Goal: Task Accomplishment & Management: Manage account settings

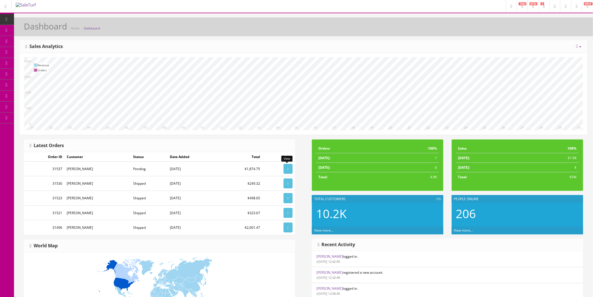
click at [288, 168] on icon at bounding box center [288, 168] width 1 height 3
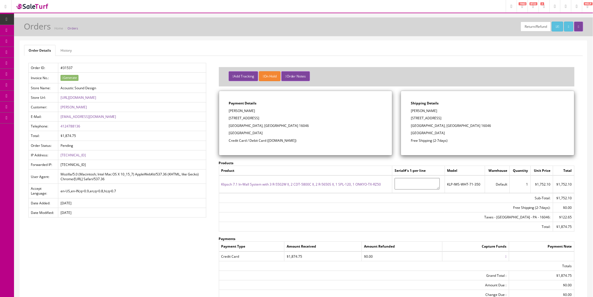
click at [440, 110] on p "[PERSON_NAME]" at bounding box center [488, 110] width 154 height 5
drag, startPoint x: 480, startPoint y: 184, endPoint x: 448, endPoint y: 184, distance: 32.8
click at [448, 184] on td "KLP-IWS-WHT-71-350" at bounding box center [465, 183] width 40 height 17
copy td "KLP-IWS-WHT-71-350"
drag, startPoint x: 447, startPoint y: 110, endPoint x: 411, endPoint y: 110, distance: 35.0
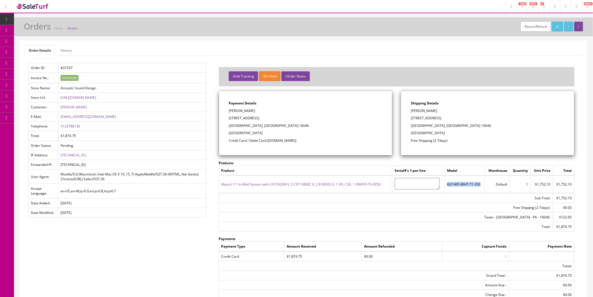
click at [411, 110] on p "[PERSON_NAME]" at bounding box center [488, 110] width 154 height 5
copy p "[PERSON_NAME]"
click at [438, 118] on p "[STREET_ADDRESS]" at bounding box center [488, 117] width 154 height 5
drag, startPoint x: 425, startPoint y: 118, endPoint x: 411, endPoint y: 119, distance: 14.0
click at [411, 119] on div "Shipping Details [PERSON_NAME] [STREET_ADDRESS] Free Shipping (2-7days)" at bounding box center [487, 123] width 173 height 64
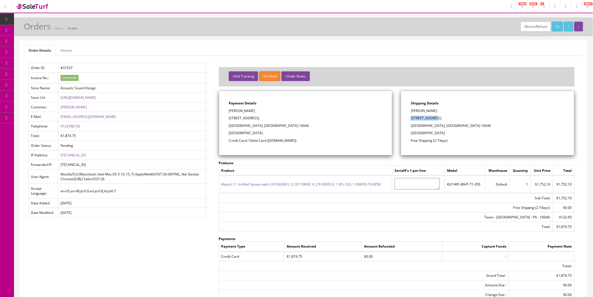
copy p "[STREET_ADDRESS]"
drag, startPoint x: 438, startPoint y: 125, endPoint x: 426, endPoint y: 125, distance: 11.5
click at [426, 125] on p "[GEOGRAPHIC_DATA], [GEOGRAPHIC_DATA] 16046" at bounding box center [488, 125] width 154 height 5
copy p "16046"
drag, startPoint x: 80, startPoint y: 126, endPoint x: 61, endPoint y: 127, distance: 19.4
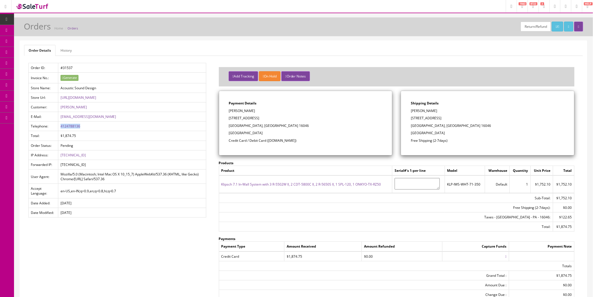
click at [60, 127] on td "4124788136" at bounding box center [132, 126] width 148 height 10
copy link "4124788136"
drag, startPoint x: 94, startPoint y: 116, endPoint x: 59, endPoint y: 119, distance: 34.8
click at [59, 119] on td "prapri27@gmail.com" at bounding box center [132, 117] width 148 height 10
copy link "prapri27@gmail.com"
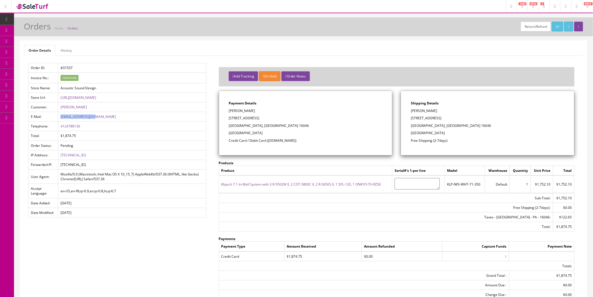
click at [249, 75] on button "Add Tracking" at bounding box center [243, 76] width 29 height 10
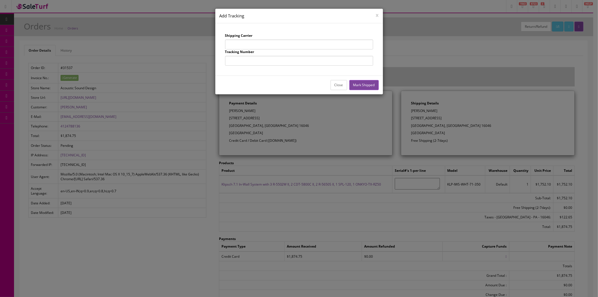
click at [281, 41] on input "text" at bounding box center [299, 45] width 148 height 10
type input "UPS"
click at [287, 63] on input "text" at bounding box center [299, 61] width 148 height 10
type input "1Z863E834257324950"
click at [373, 79] on div "Close Mark Shipped" at bounding box center [299, 84] width 168 height 18
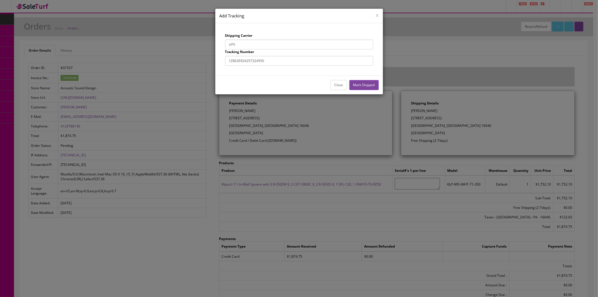
click at [371, 82] on button "Mark Shipped" at bounding box center [363, 85] width 29 height 10
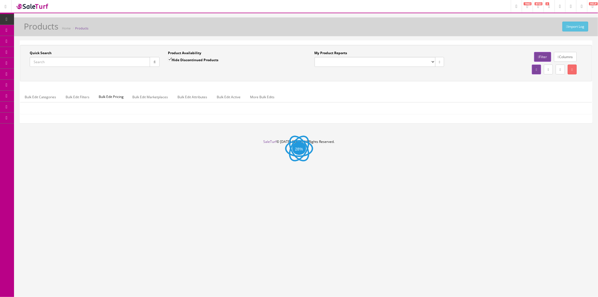
click at [94, 61] on input "Quick Search" at bounding box center [90, 62] width 120 height 10
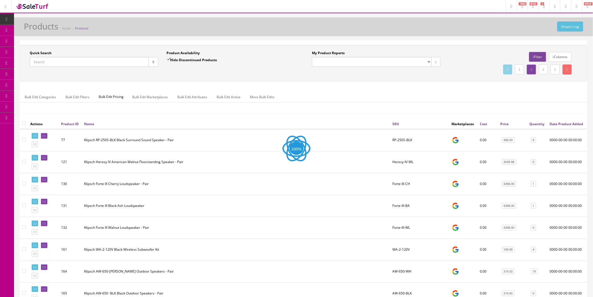
paste input "KLP-IWS-WHT-71-350"
type input "KLP-IWS-WHT-71-350"
click at [158, 60] on button "button" at bounding box center [154, 62] width 10 height 10
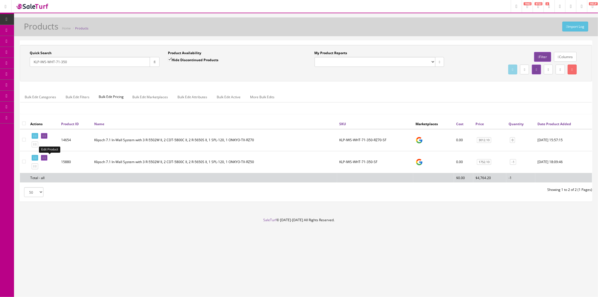
click at [44, 156] on icon at bounding box center [43, 157] width 1 height 3
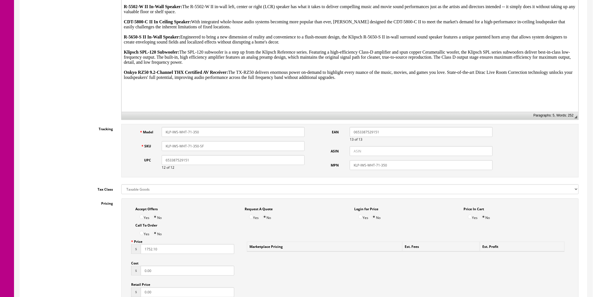
scroll to position [249, 0]
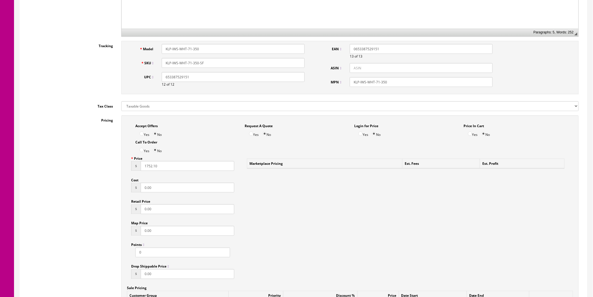
drag, startPoint x: 161, startPoint y: 167, endPoint x: 140, endPoint y: 168, distance: 21.4
click at [137, 167] on div "$ 1752.10" at bounding box center [182, 166] width 103 height 10
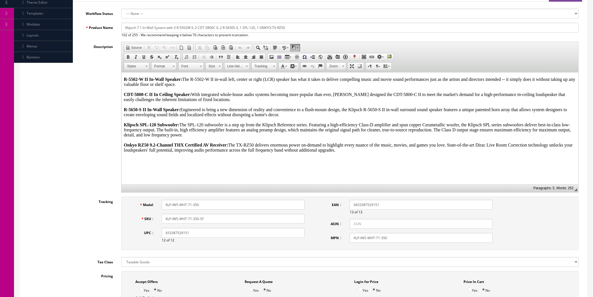
scroll to position [0, 0]
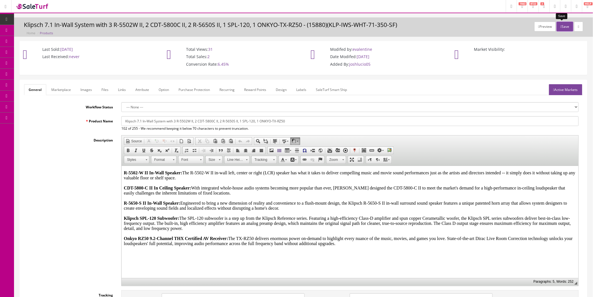
type input "3154.98"
click at [564, 27] on button "Save" at bounding box center [565, 27] width 17 height 10
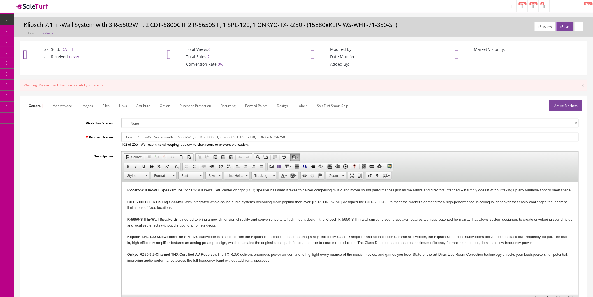
click at [571, 105] on link "Active Markets" at bounding box center [565, 105] width 33 height 11
click at [554, 151] on input"] "Google Shopping" at bounding box center [556, 150] width 4 height 4
checkbox input"] "false"
click at [563, 26] on button "Save" at bounding box center [565, 27] width 17 height 10
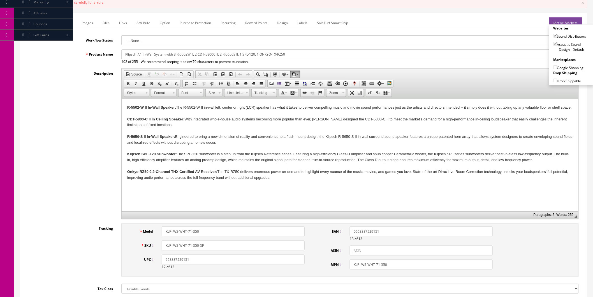
scroll to position [218, 0]
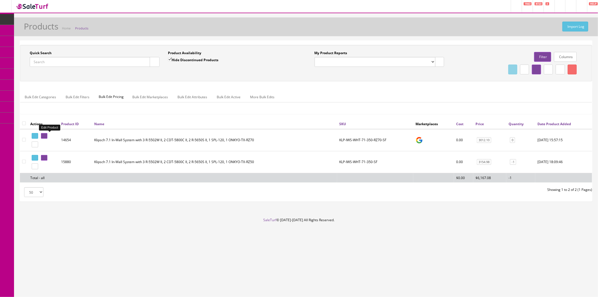
click at [47, 135] on link at bounding box center [44, 136] width 6 height 6
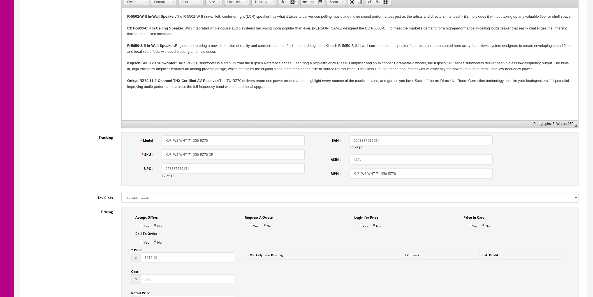
scroll to position [187, 0]
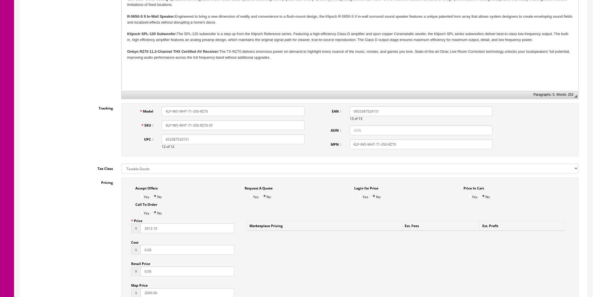
drag, startPoint x: 153, startPoint y: 229, endPoint x: 119, endPoint y: 230, distance: 33.9
type input "3554.98"
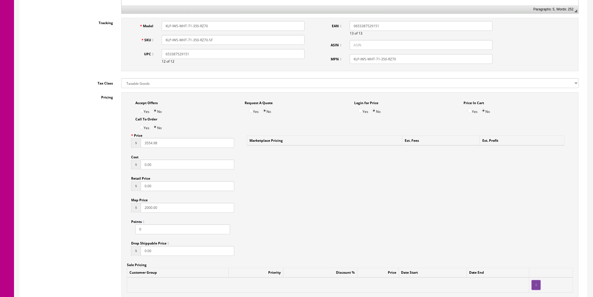
scroll to position [374, 0]
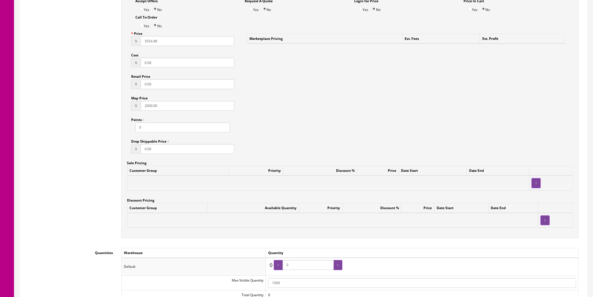
drag, startPoint x: 166, startPoint y: 107, endPoint x: 128, endPoint y: 108, distance: 38.1
click at [128, 108] on div "Price $ 3554.98 Cost $ 0.00 Retail Price $ 0.00 Map Price $ 2000.00 Points 0 Dr…" at bounding box center [183, 93] width 112 height 129
type input "3554.98"
click at [331, 124] on div "Accept Offers Yes No Request A Quote Yes No Login for Price Yes No Price In Car…" at bounding box center [349, 113] width 457 height 247
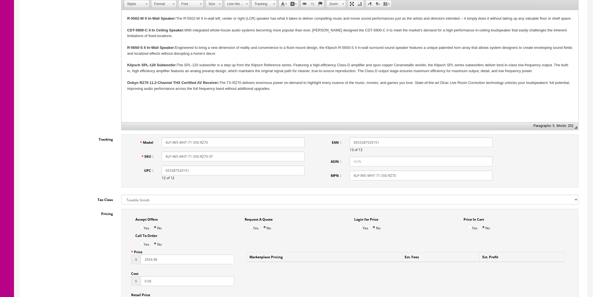
scroll to position [0, 0]
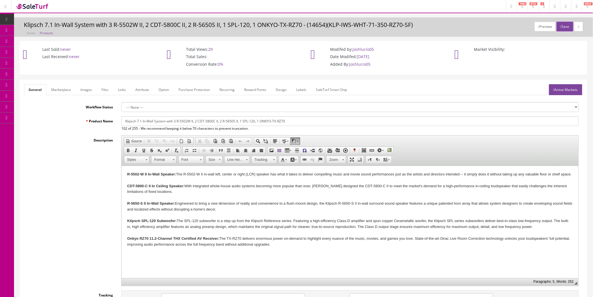
click at [568, 90] on link "Active Markets" at bounding box center [565, 89] width 33 height 11
click at [554, 134] on input"] "Google Shopping" at bounding box center [556, 134] width 4 height 4
checkbox input"] "false"
click at [561, 28] on button "Save" at bounding box center [565, 27] width 17 height 10
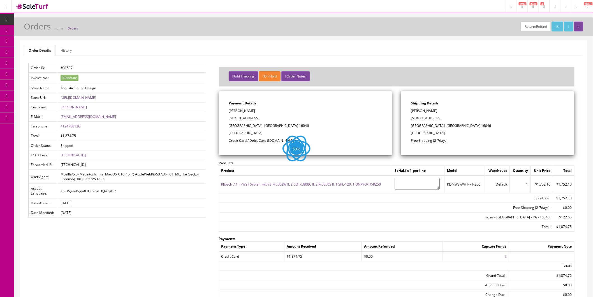
click at [250, 75] on button "Add Tracking" at bounding box center [243, 76] width 29 height 10
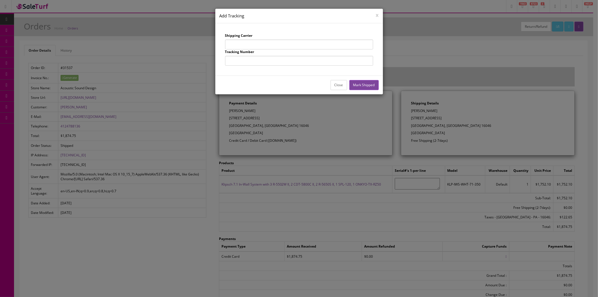
click at [253, 44] on input "text" at bounding box center [299, 45] width 148 height 10
type input "UPS"
click at [265, 61] on input "text" at bounding box center [299, 61] width 148 height 10
type input "1Z863E834255822568"
click at [365, 81] on button "Mark Shipped" at bounding box center [363, 85] width 29 height 10
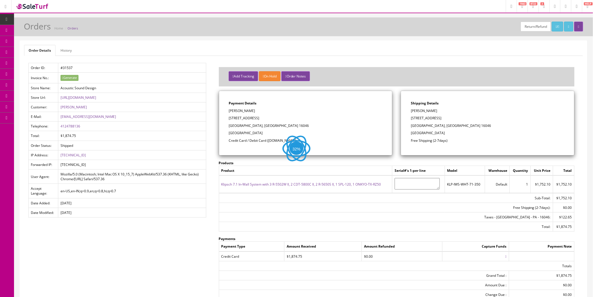
click at [239, 78] on button "Add Tracking" at bounding box center [243, 76] width 29 height 10
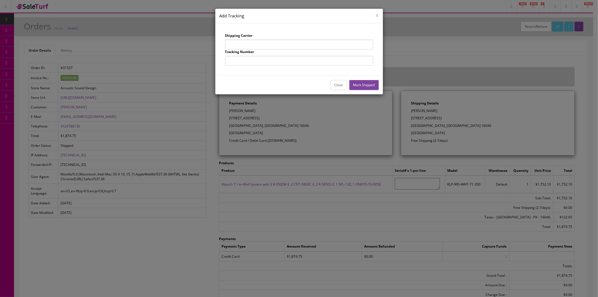
click at [254, 41] on input "text" at bounding box center [299, 45] width 148 height 10
type input "UPS"
click at [264, 61] on input "text" at bounding box center [299, 61] width 148 height 10
type input "1Z863E834257176772"
click at [357, 88] on button "Mark Shipped" at bounding box center [363, 85] width 29 height 10
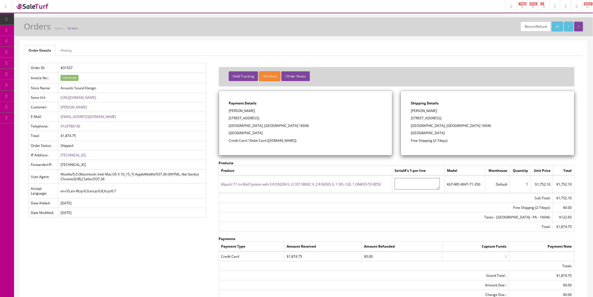
click at [330, 50] on ul "Order Details History" at bounding box center [303, 50] width 559 height 11
click at [234, 76] on icon "button" at bounding box center [233, 76] width 1 height 3
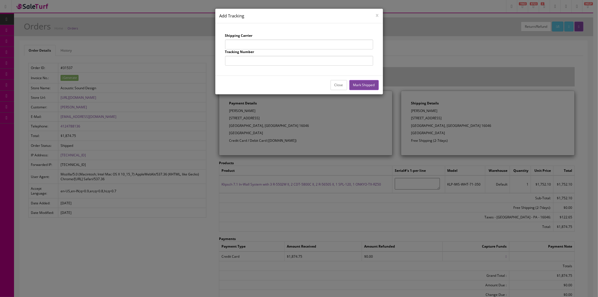
drag, startPoint x: 262, startPoint y: 41, endPoint x: 263, endPoint y: 46, distance: 4.9
click at [262, 41] on input "text" at bounding box center [299, 45] width 148 height 10
type input "UPS"
click at [262, 60] on input "text" at bounding box center [299, 61] width 148 height 10
type input "1Z863E834255783584"
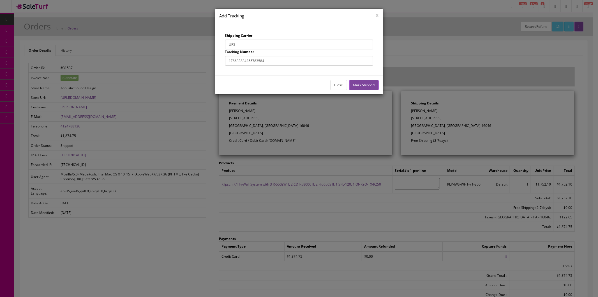
click at [365, 82] on button "Mark Shipped" at bounding box center [363, 85] width 29 height 10
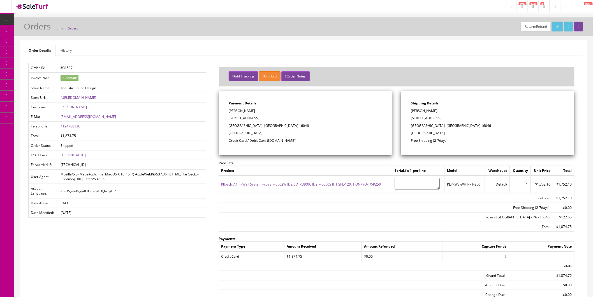
click at [407, 49] on ul "Order Details History" at bounding box center [303, 50] width 559 height 11
click at [43, 60] on link "Order List" at bounding box center [43, 63] width 59 height 11
